Goal: Task Accomplishment & Management: Complete application form

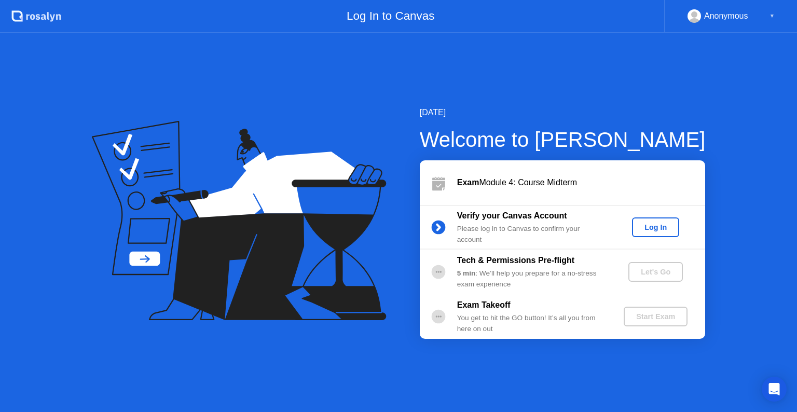
click at [642, 225] on div "Log In" at bounding box center [655, 227] width 39 height 8
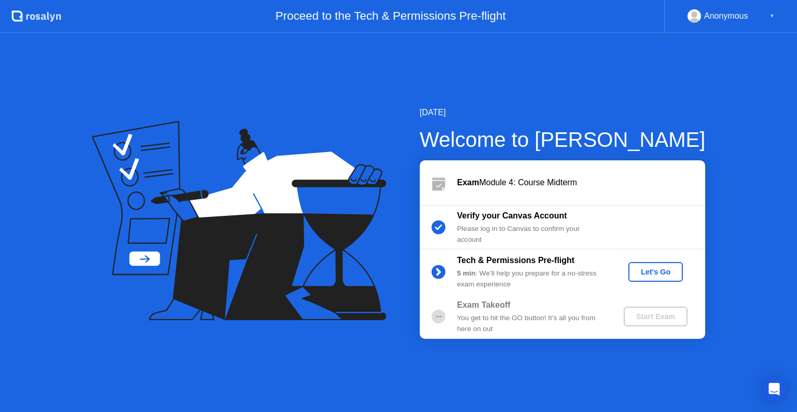
click at [649, 268] on div "Let's Go" at bounding box center [655, 272] width 46 height 8
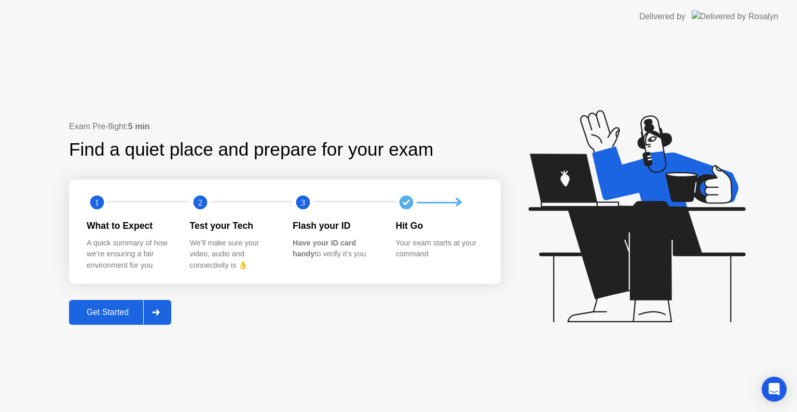
click at [111, 313] on div "Get Started" at bounding box center [107, 312] width 71 height 9
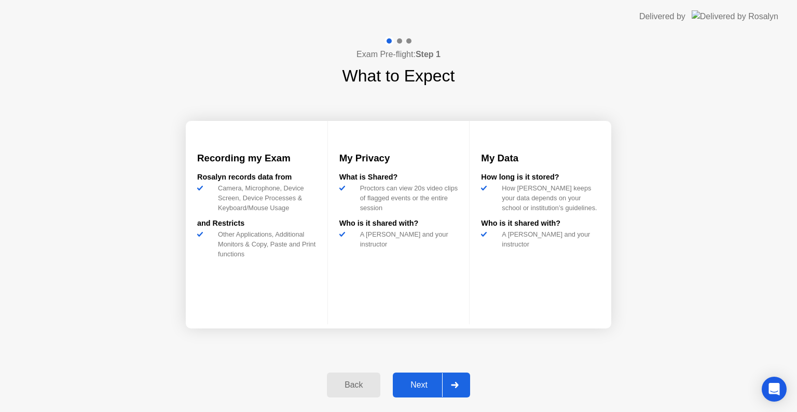
click at [417, 386] on div "Next" at bounding box center [419, 384] width 46 height 9
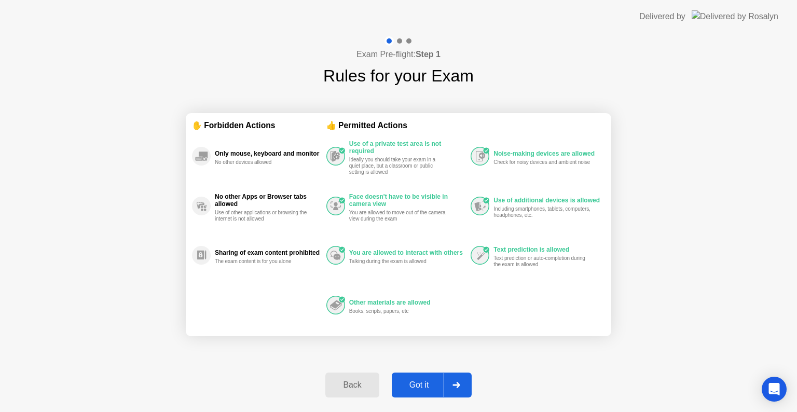
click at [417, 386] on div "Got it" at bounding box center [419, 384] width 49 height 9
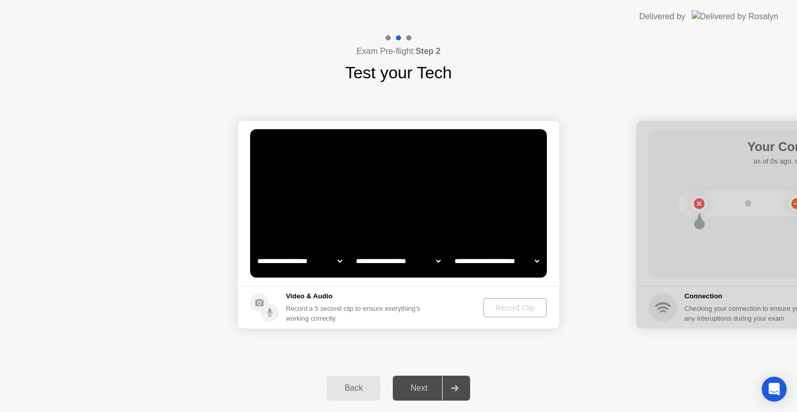
select select "**********"
select select "*******"
click at [520, 299] on button "Record Clip" at bounding box center [515, 308] width 63 height 20
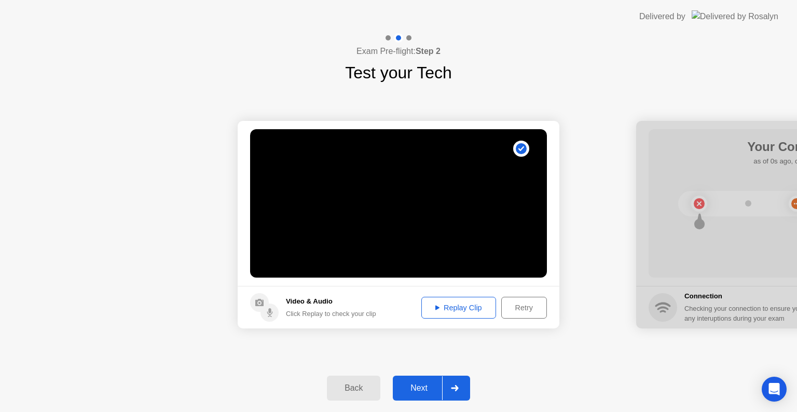
click at [435, 303] on div "Replay Clip" at bounding box center [458, 307] width 67 height 8
click at [421, 388] on div "Next" at bounding box center [419, 387] width 46 height 9
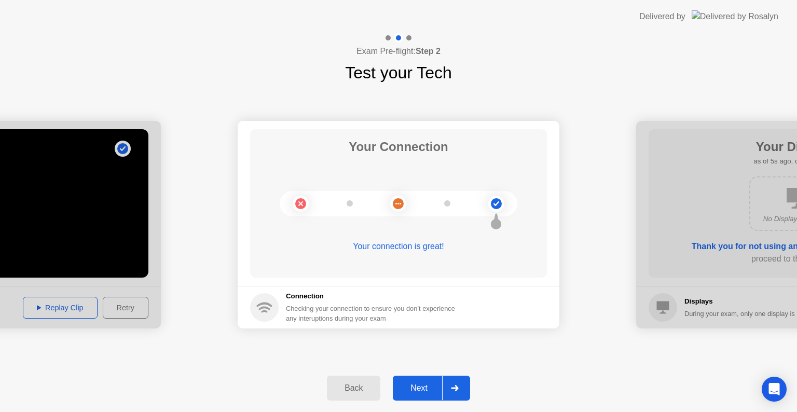
click at [434, 384] on div "Next" at bounding box center [419, 387] width 46 height 9
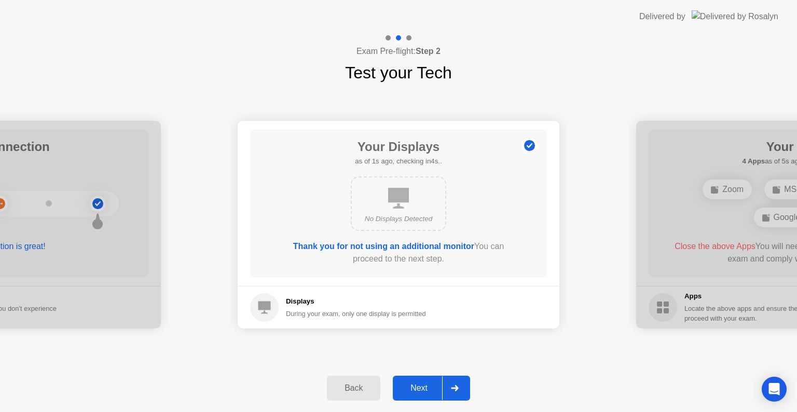
click at [425, 389] on div "Next" at bounding box center [419, 387] width 46 height 9
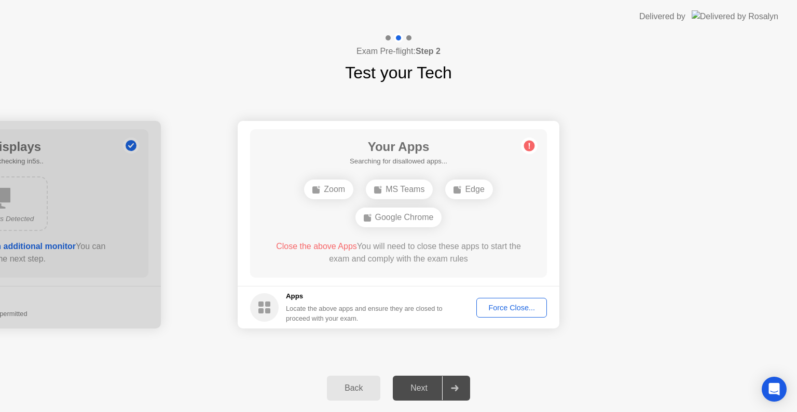
click at [500, 307] on div "Force Close..." at bounding box center [511, 307] width 63 height 8
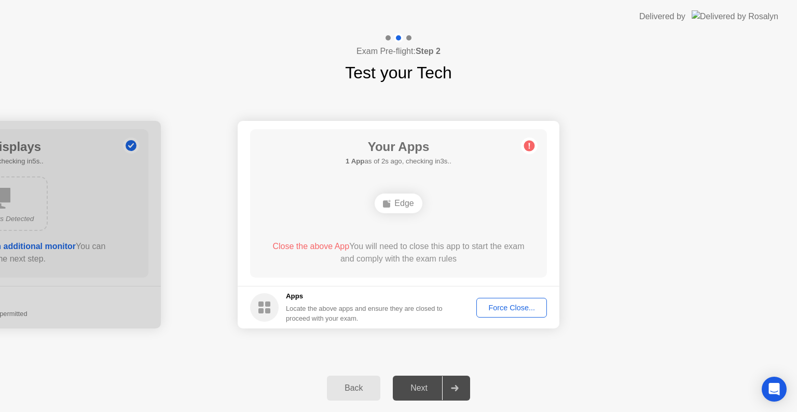
click at [507, 310] on div "Force Close..." at bounding box center [511, 307] width 63 height 8
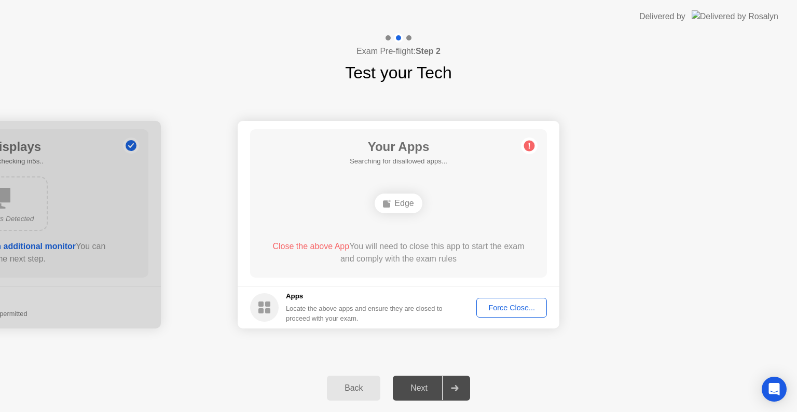
click at [513, 312] on div "Force Close..." at bounding box center [511, 307] width 63 height 8
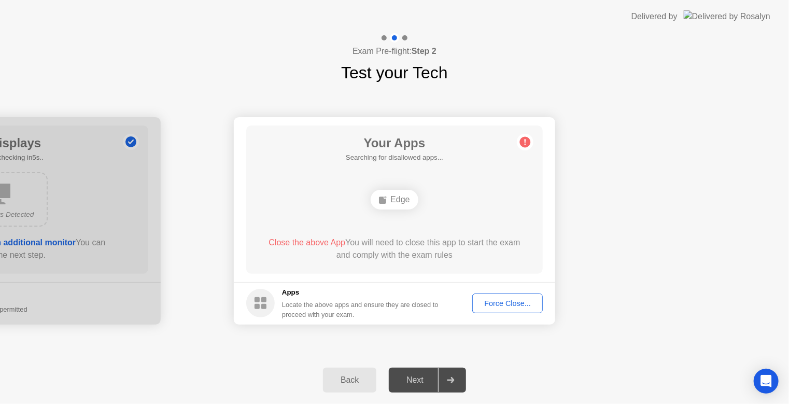
click at [403, 207] on div "Edge" at bounding box center [394, 200] width 47 height 20
click at [509, 303] on div "Force Close..." at bounding box center [507, 303] width 63 height 8
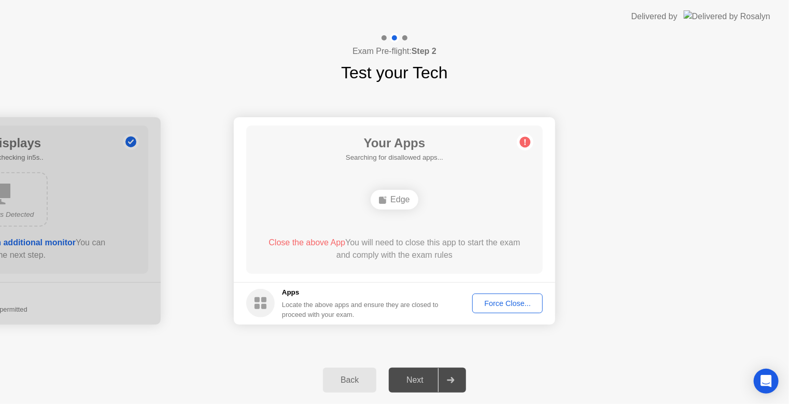
click at [396, 350] on div "**********" at bounding box center [394, 220] width 789 height 271
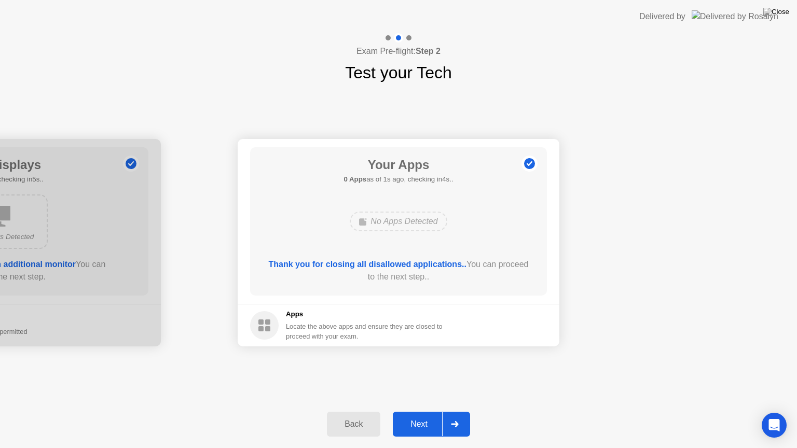
click at [409, 411] on div "Next" at bounding box center [419, 424] width 46 height 9
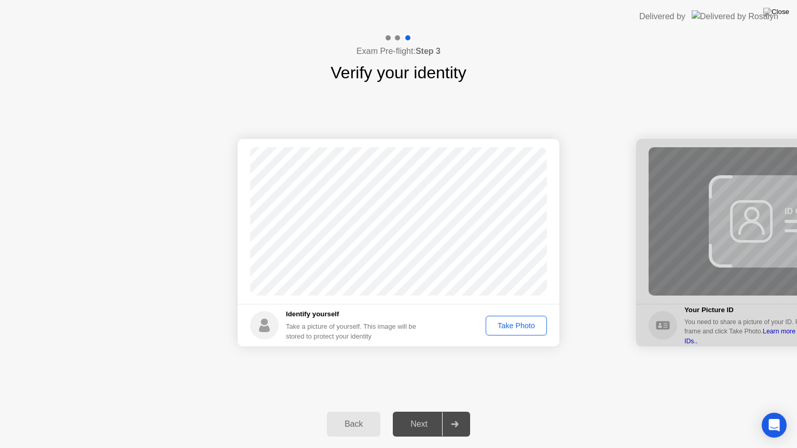
click at [523, 324] on div "Take Photo" at bounding box center [516, 326] width 54 height 8
click at [414, 411] on div "Next" at bounding box center [419, 424] width 46 height 9
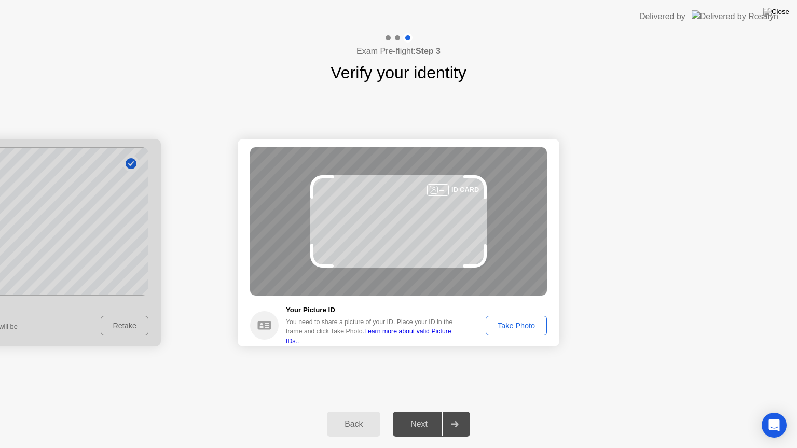
click at [510, 327] on div "Take Photo" at bounding box center [516, 326] width 54 height 8
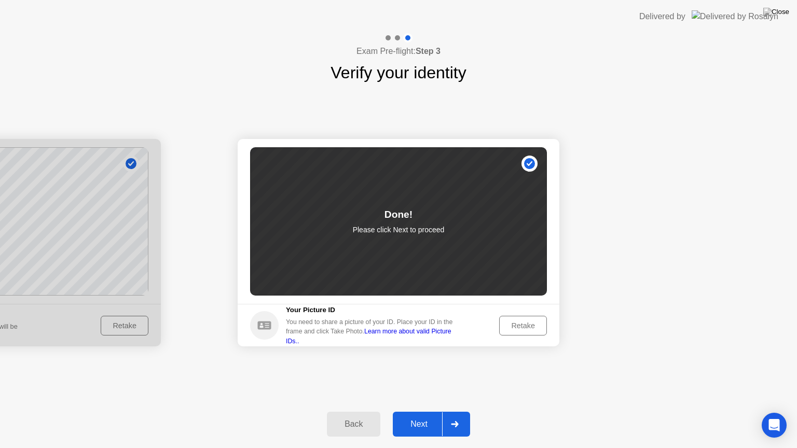
click at [416, 411] on button "Next" at bounding box center [431, 424] width 77 height 25
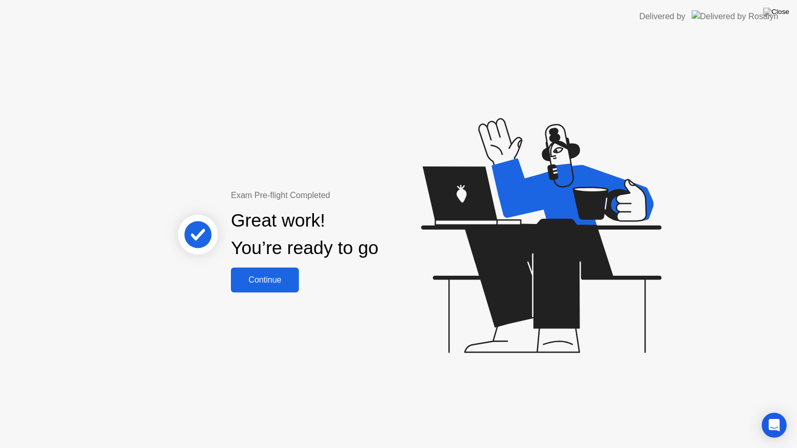
click at [261, 280] on div "Continue" at bounding box center [265, 279] width 62 height 9
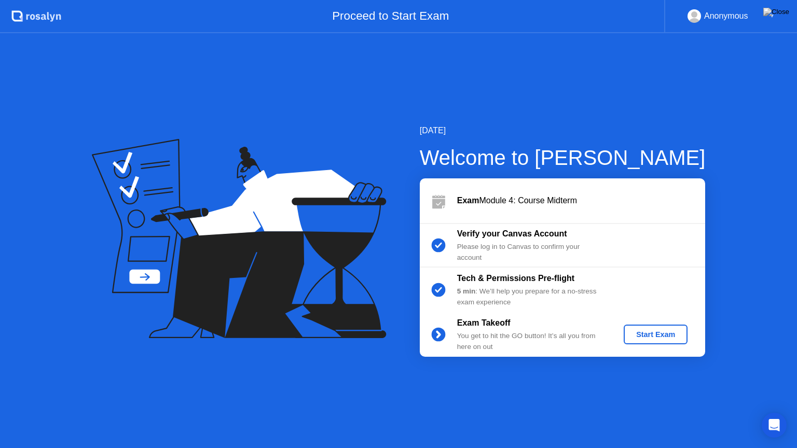
click at [660, 335] on div "Start Exam" at bounding box center [655, 334] width 55 height 8
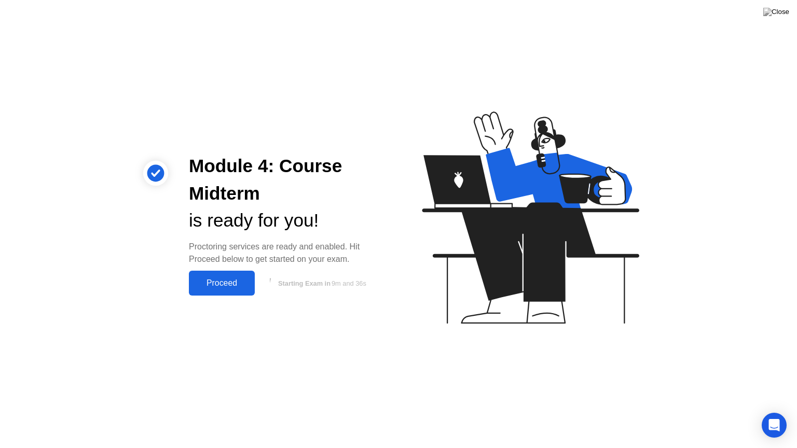
click at [212, 286] on div "Proceed" at bounding box center [222, 282] width 60 height 9
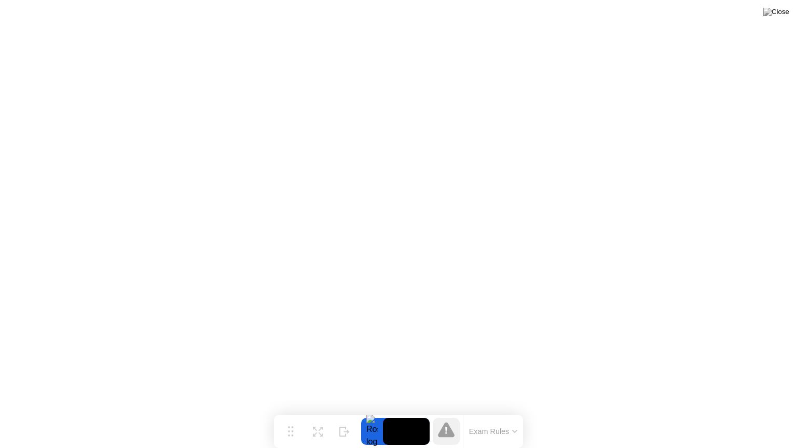
click at [502, 411] on button "Exam Rules" at bounding box center [493, 431] width 55 height 9
